Goal: Information Seeking & Learning: Find specific fact

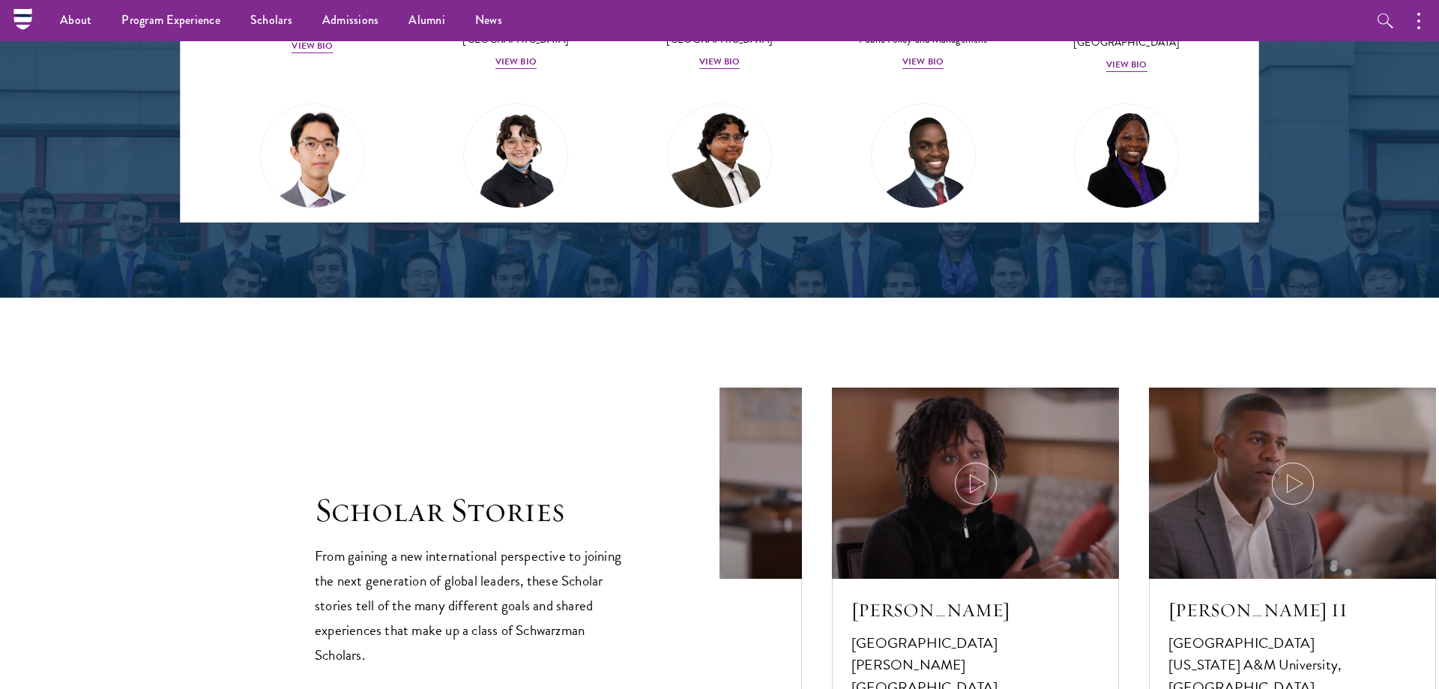
scroll to position [1682, 0]
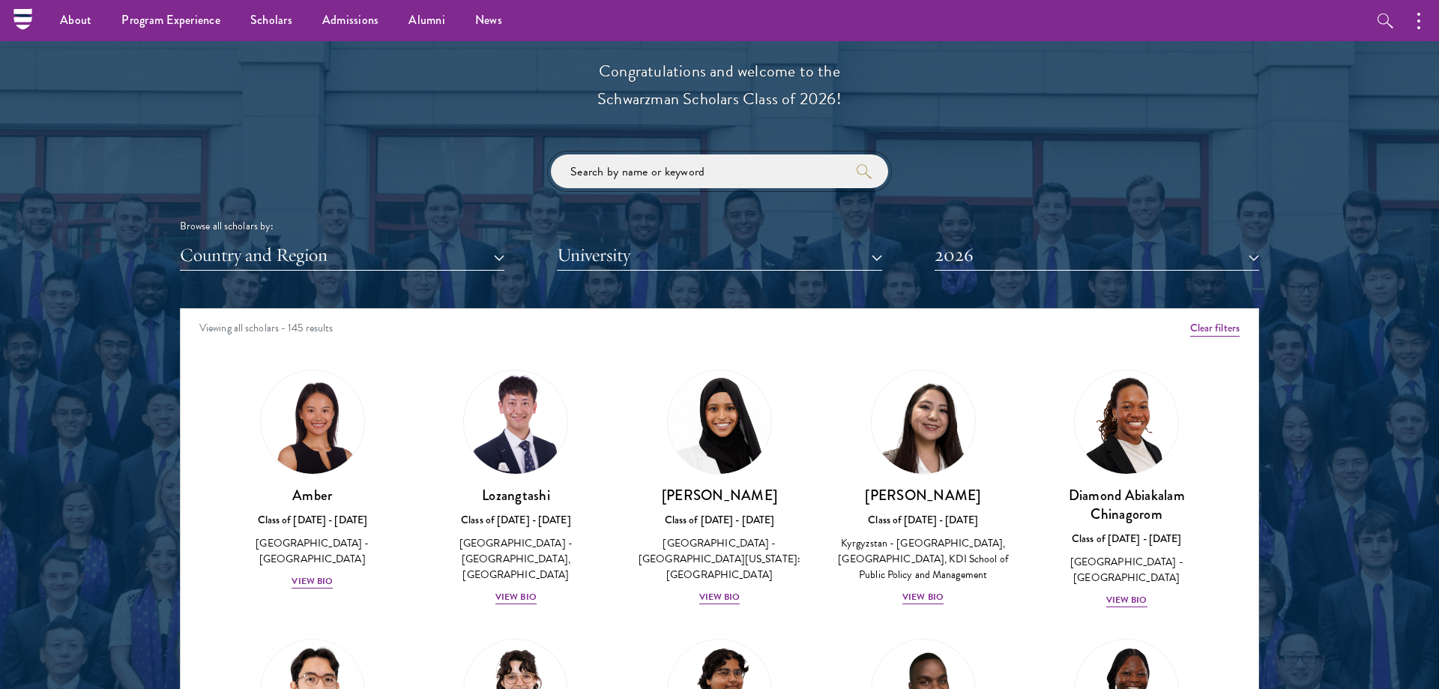
click at [675, 162] on input "search" at bounding box center [719, 171] width 337 height 34
paste input "[PERSON_NAME]"
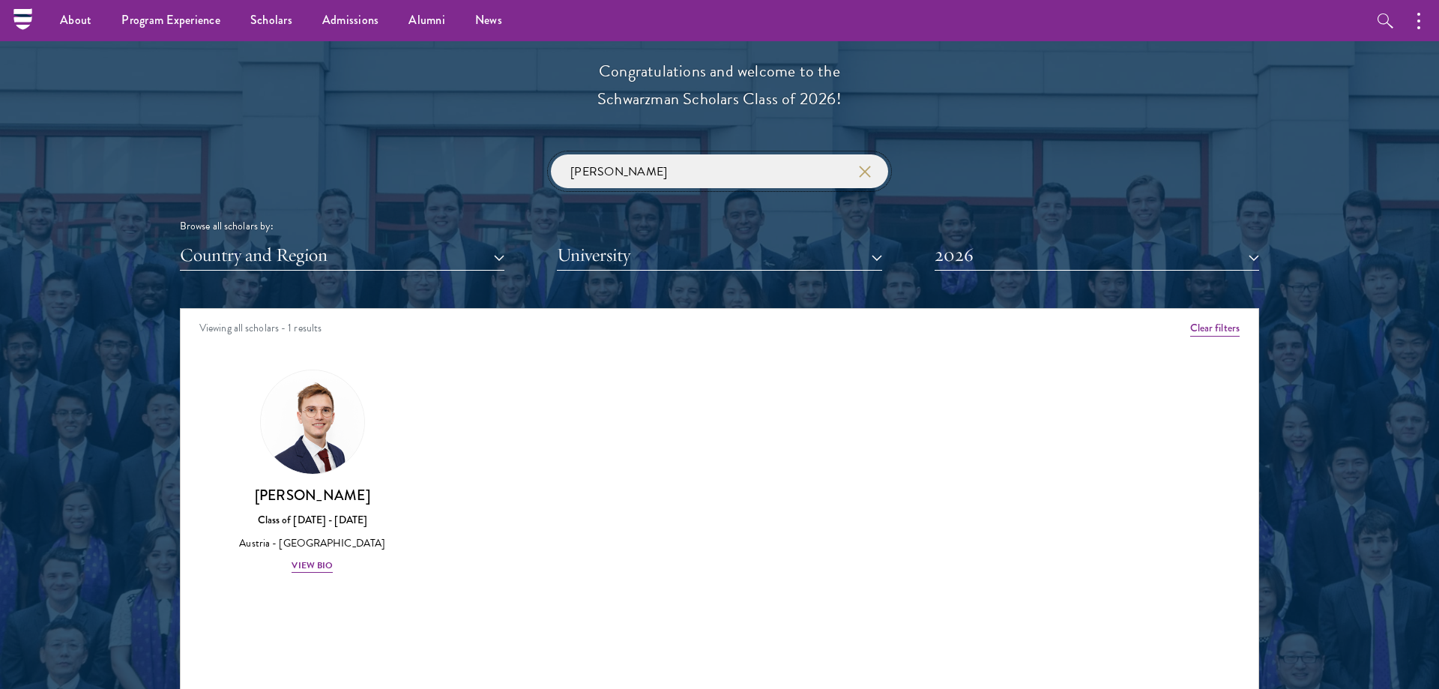
click button "submit" at bounding box center [0, 0] width 0 height 0
drag, startPoint x: 660, startPoint y: 180, endPoint x: 16, endPoint y: 136, distance: 645.4
click at [551, 154] on input "[PERSON_NAME]" at bounding box center [719, 171] width 337 height 34
paste input "[PERSON_NAME]"
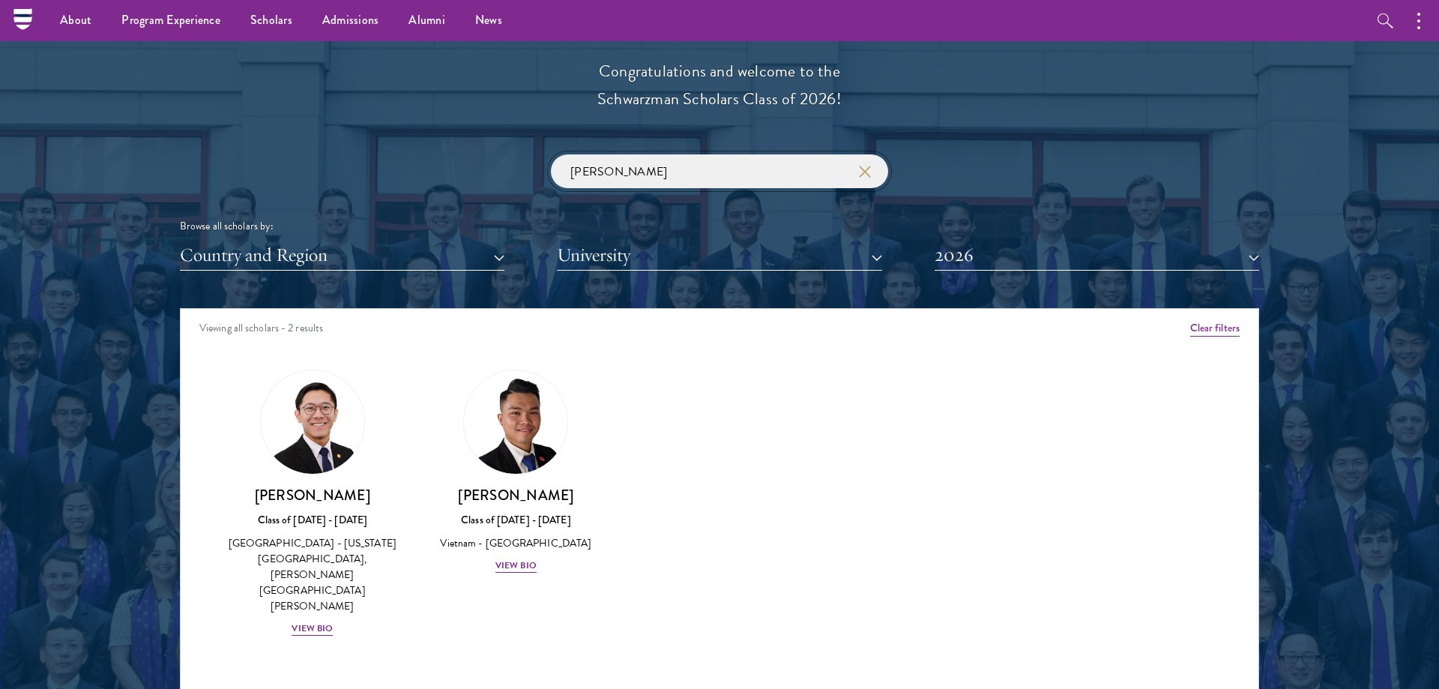
type input "[PERSON_NAME]"
click button "submit" at bounding box center [0, 0] width 0 height 0
drag, startPoint x: 600, startPoint y: 169, endPoint x: 13, endPoint y: 127, distance: 588.4
click at [551, 154] on input "[PERSON_NAME]" at bounding box center [719, 171] width 337 height 34
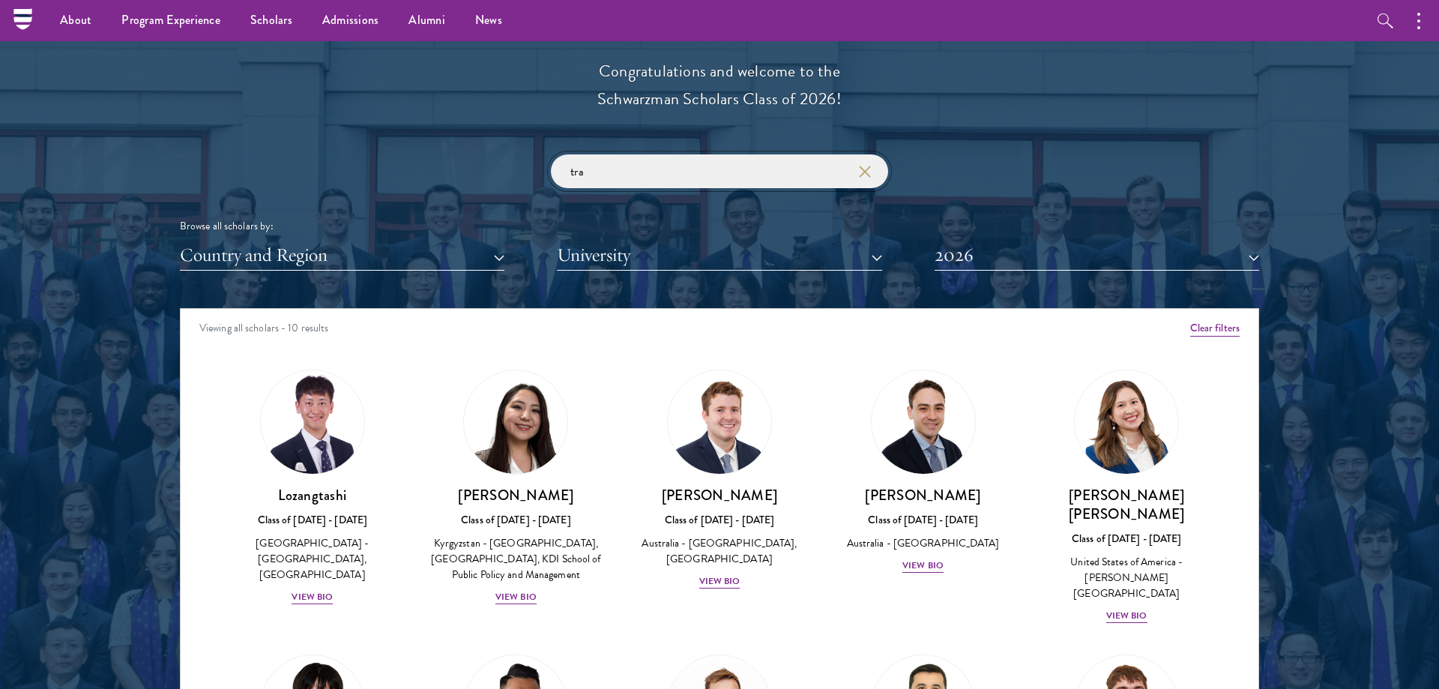
click button "submit" at bounding box center [0, 0] width 0 height 0
drag, startPoint x: 603, startPoint y: 166, endPoint x: 117, endPoint y: 127, distance: 488.1
click at [551, 154] on input "tra" at bounding box center [719, 171] width 337 height 34
paste input "[PERSON_NAME]"
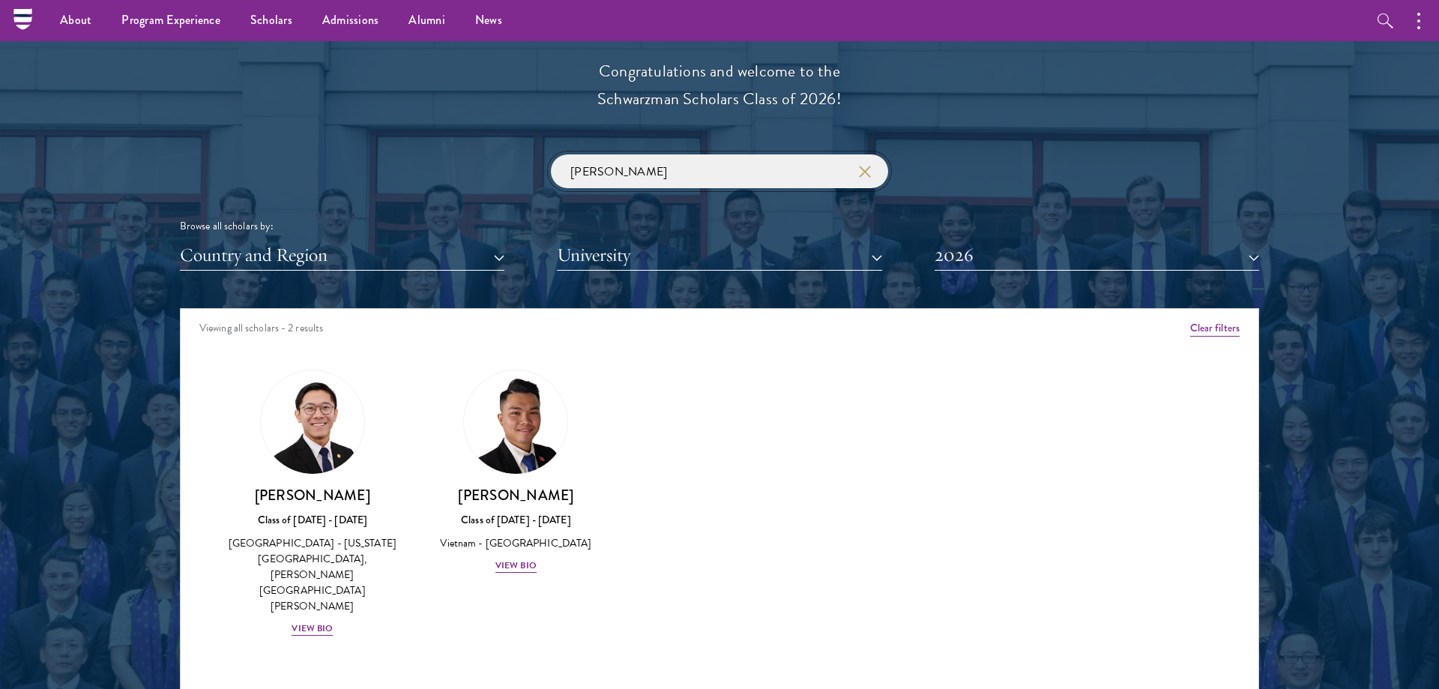
type input "[PERSON_NAME]"
